Goal: Transaction & Acquisition: Obtain resource

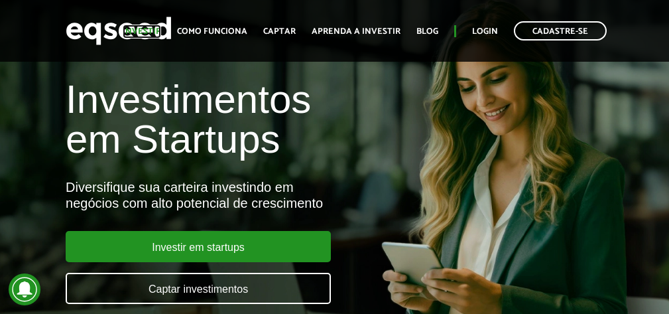
click at [133, 27] on link "Investir" at bounding box center [142, 31] width 38 height 9
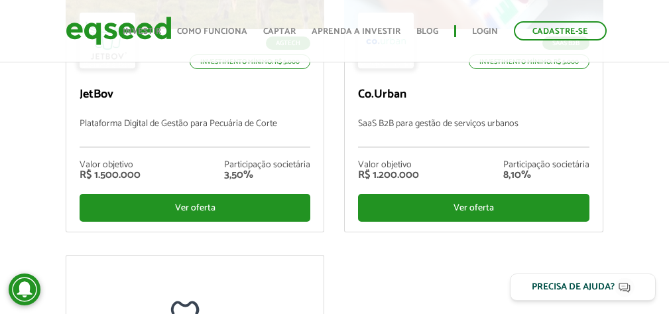
click at [34, 175] on div "Ofertas de investimento disponíveis Invista em startups criteriosamente selecio…" at bounding box center [334, 210] width 669 height 752
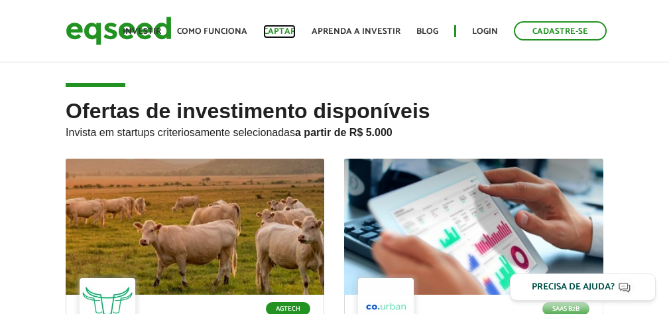
click at [289, 34] on link "Captar" at bounding box center [279, 31] width 33 height 9
